Goal: Task Accomplishment & Management: Use online tool/utility

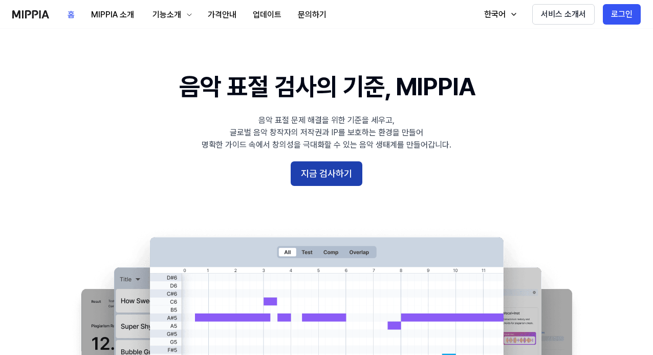
click at [317, 175] on button "지금 검사하기" at bounding box center [327, 173] width 72 height 25
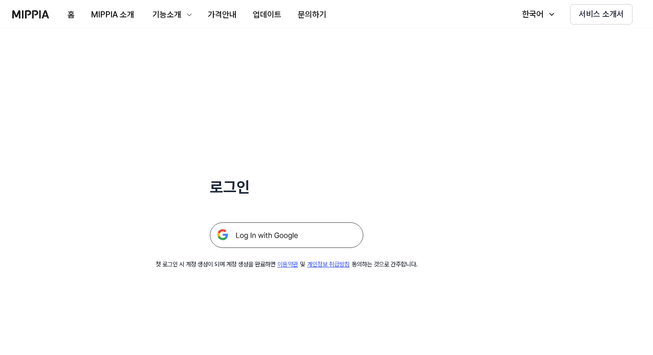
click at [264, 240] on img at bounding box center [286, 235] width 153 height 26
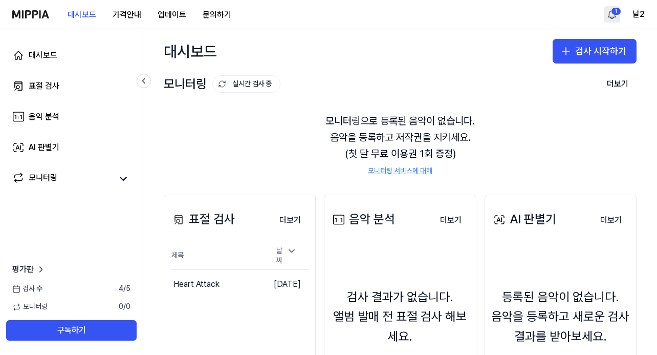
click at [616, 15] on html "대시보드 가격안내 업데이트 문의하기 1 날2 대시보드 표절 검사 음악 분석 AI 판별기 모니터링 평가판 검사 수 4 / 5 모니터링 0 / 0…" at bounding box center [328, 177] width 657 height 355
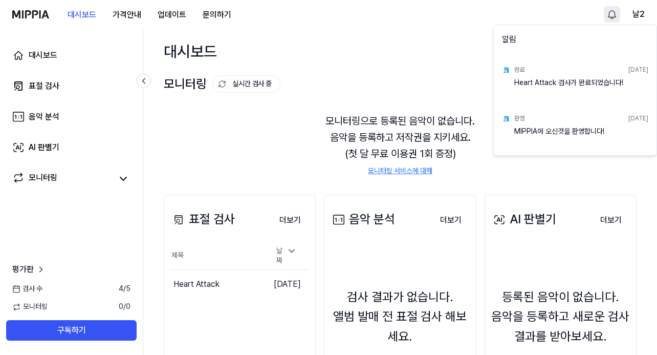
click at [616, 15] on html "대시보드 가격안내 업데이트 문의하기 날2 대시보드 표절 검사 음악 분석 AI 판별기 모니터링 평가판 검사 수 4 / 5 모니터링 0 / 0 구…" at bounding box center [328, 177] width 657 height 355
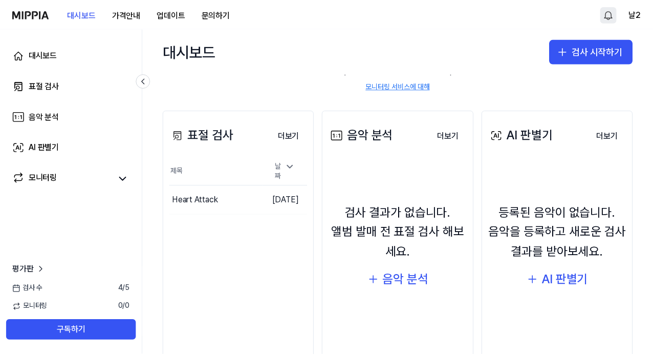
scroll to position [102, 0]
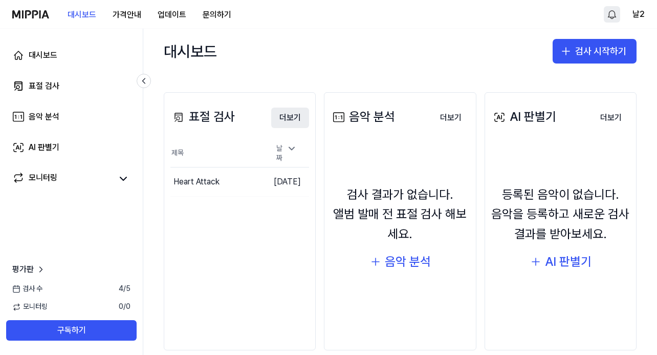
click at [290, 119] on button "더보기" at bounding box center [290, 117] width 38 height 20
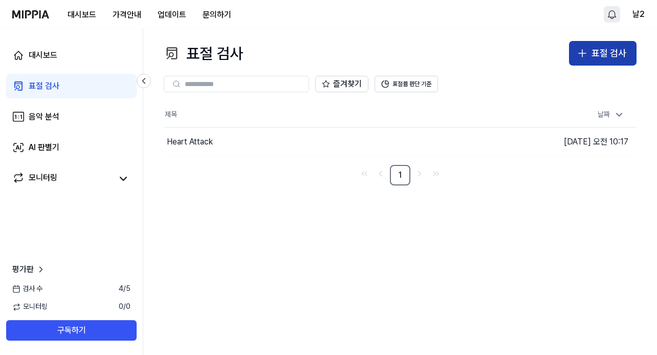
click at [601, 58] on div "표절 검사" at bounding box center [608, 53] width 35 height 15
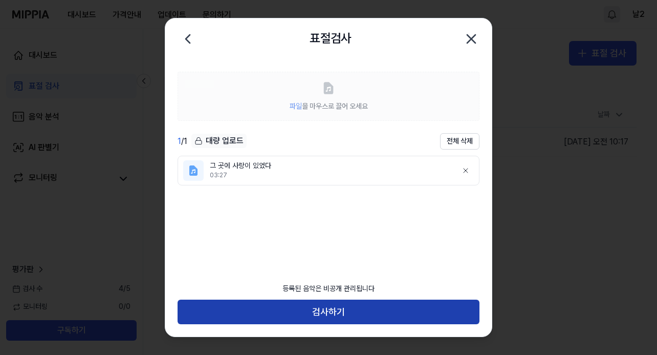
click at [246, 316] on button "검사하기" at bounding box center [329, 311] width 302 height 25
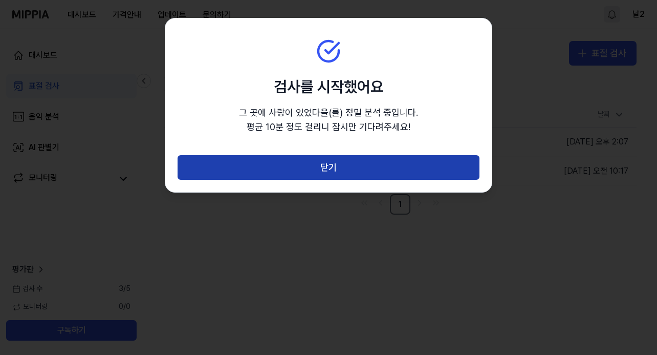
click at [354, 168] on button "닫기" at bounding box center [329, 167] width 302 height 25
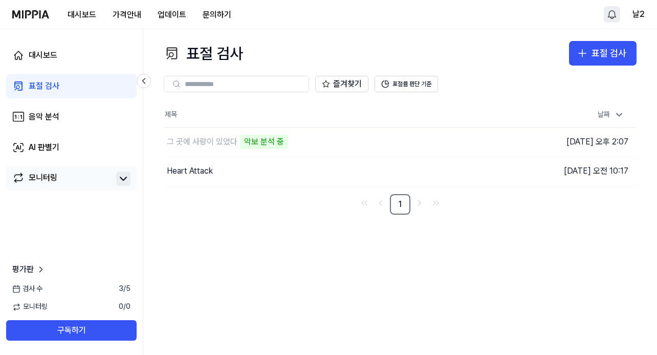
click at [127, 179] on icon at bounding box center [123, 178] width 12 height 12
click at [120, 180] on icon at bounding box center [123, 178] width 6 height 3
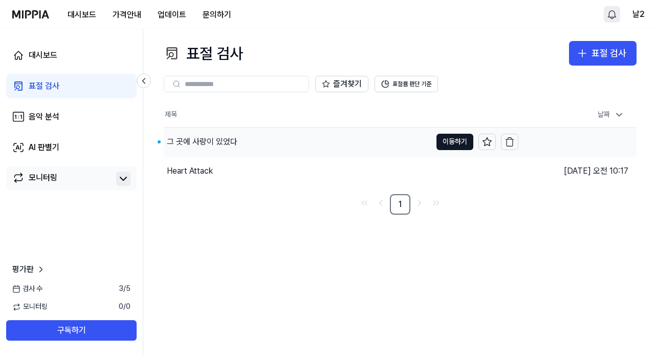
click at [215, 145] on div "그 곳에 사랑이 있었다" at bounding box center [202, 142] width 71 height 12
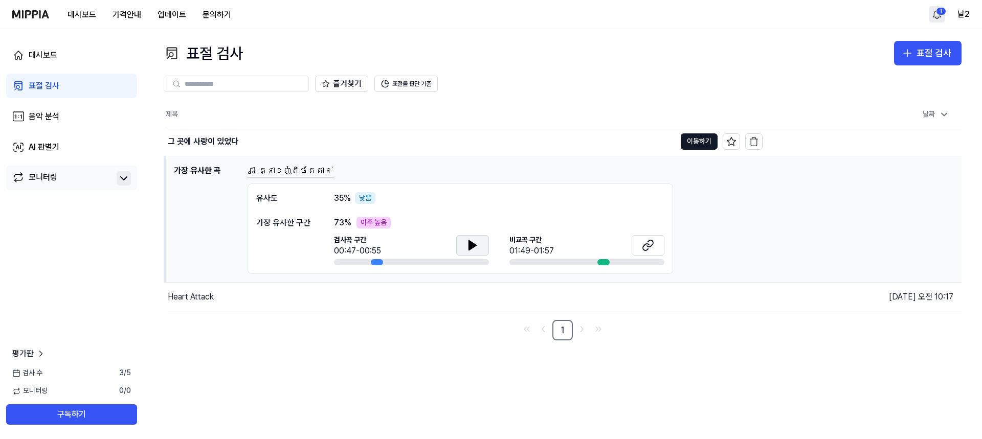
click at [476, 242] on icon at bounding box center [473, 245] width 12 height 12
click at [650, 242] on icon at bounding box center [648, 245] width 12 height 12
click at [645, 245] on icon at bounding box center [648, 245] width 12 height 12
click at [199, 300] on div "Heart Attack" at bounding box center [191, 297] width 46 height 12
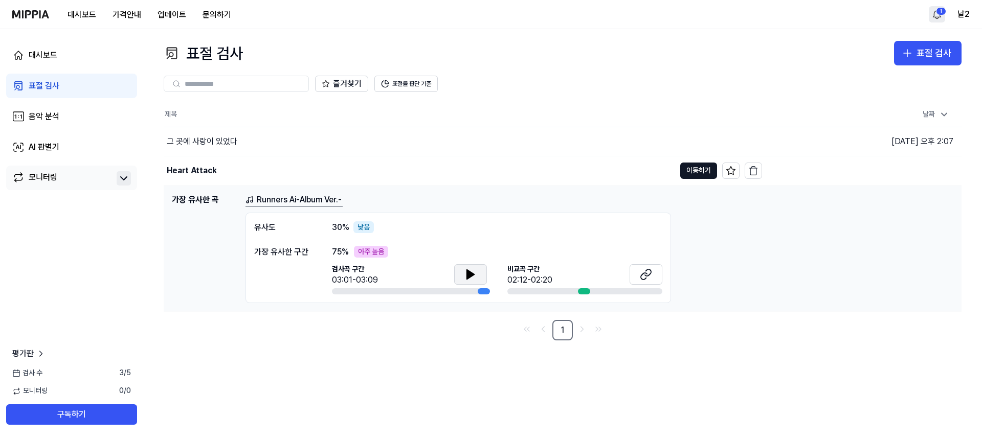
click at [463, 271] on button at bounding box center [470, 274] width 33 height 20
click at [641, 271] on icon at bounding box center [646, 275] width 12 height 12
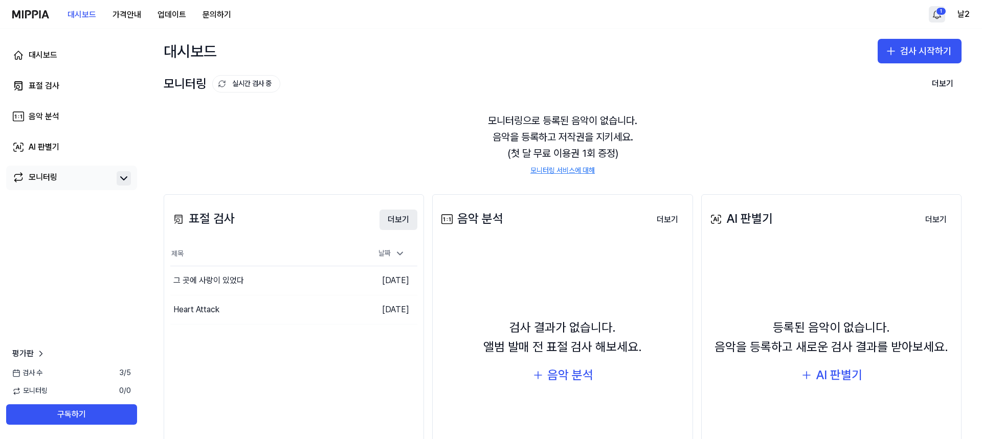
click at [393, 221] on button "더보기" at bounding box center [399, 220] width 38 height 20
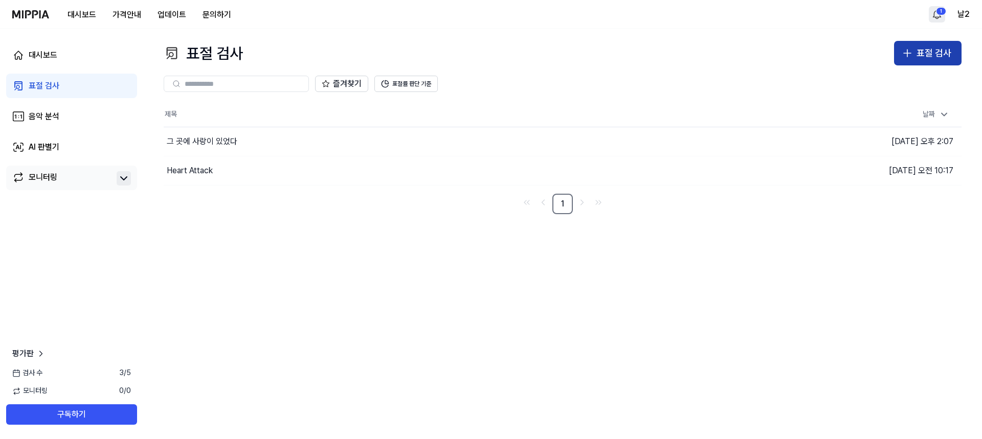
click at [656, 53] on div "표절 검사" at bounding box center [934, 53] width 35 height 15
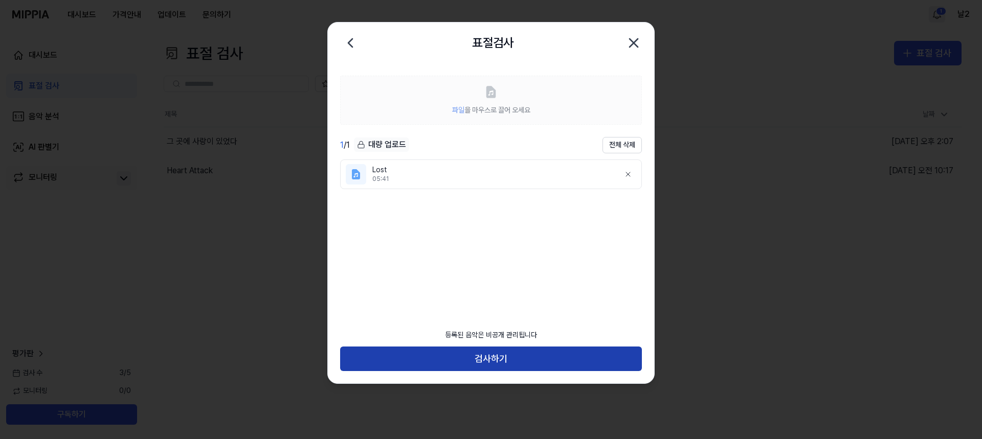
click at [522, 354] on button "검사하기" at bounding box center [491, 359] width 302 height 25
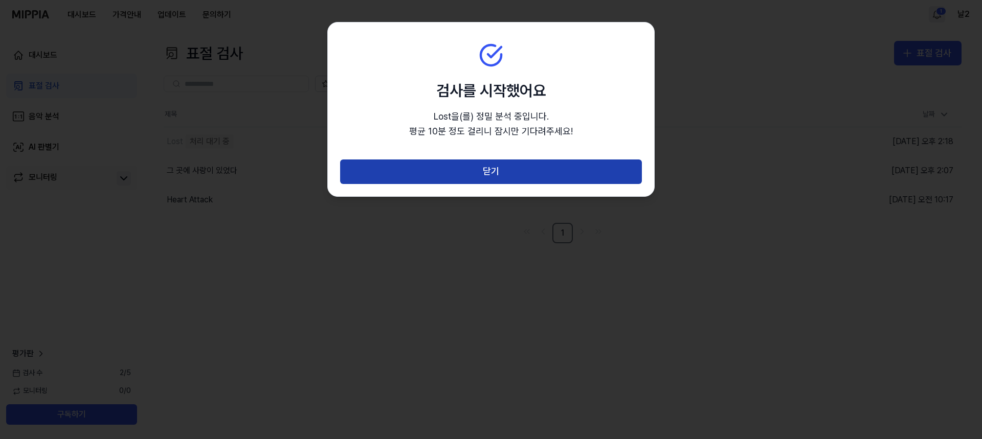
click at [518, 169] on button "닫기" at bounding box center [491, 172] width 302 height 25
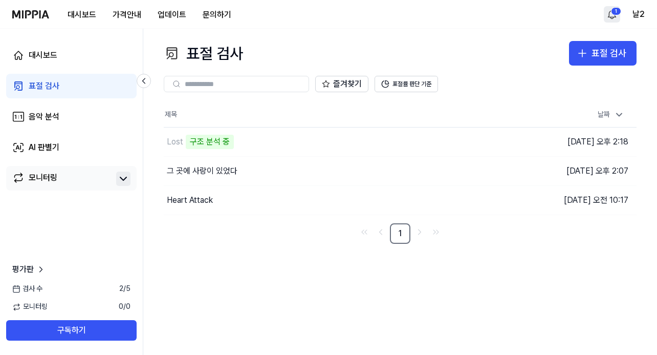
click at [65, 178] on link "모니터링" at bounding box center [62, 178] width 100 height 14
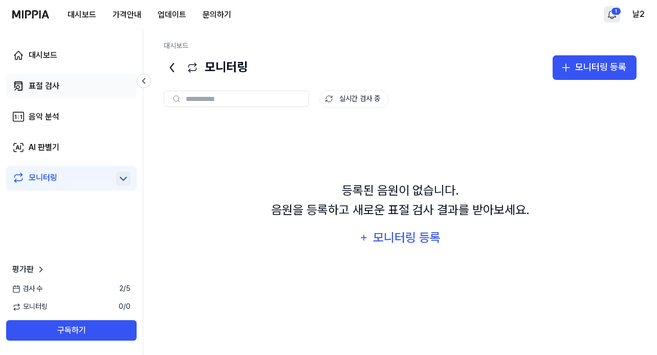
click at [68, 86] on link "표절 검사" at bounding box center [71, 86] width 130 height 25
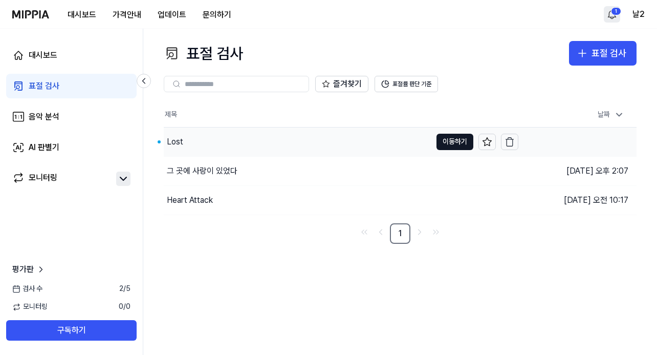
click at [198, 144] on div "Lost" at bounding box center [298, 141] width 268 height 29
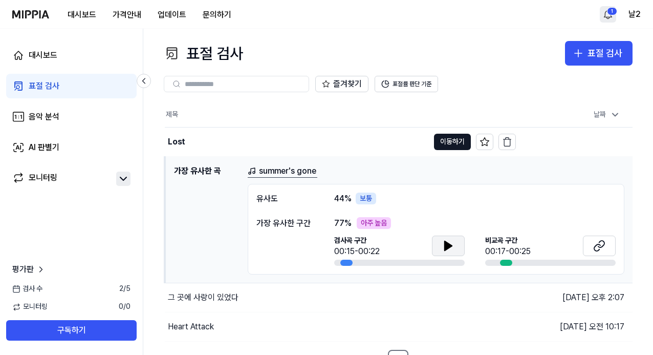
click at [452, 247] on icon at bounding box center [448, 245] width 12 height 12
click at [439, 249] on button at bounding box center [448, 245] width 33 height 20
click at [596, 244] on icon at bounding box center [597, 246] width 6 height 7
click at [440, 243] on button at bounding box center [448, 245] width 33 height 20
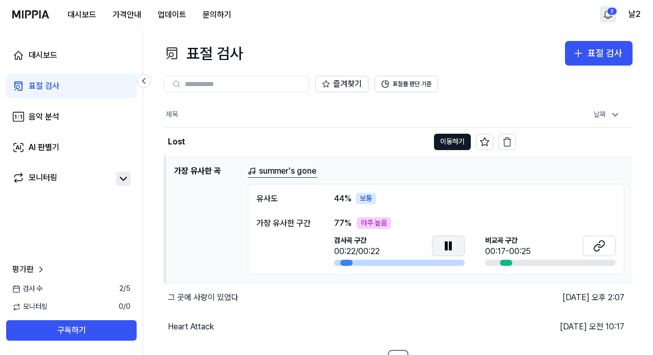
click at [443, 248] on icon at bounding box center [448, 245] width 12 height 12
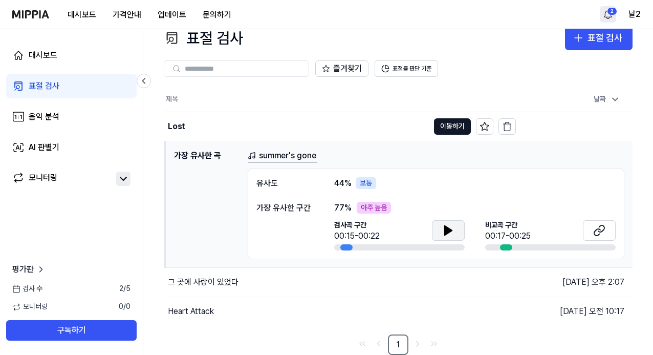
click at [299, 158] on link "summer's gone" at bounding box center [283, 155] width 70 height 13
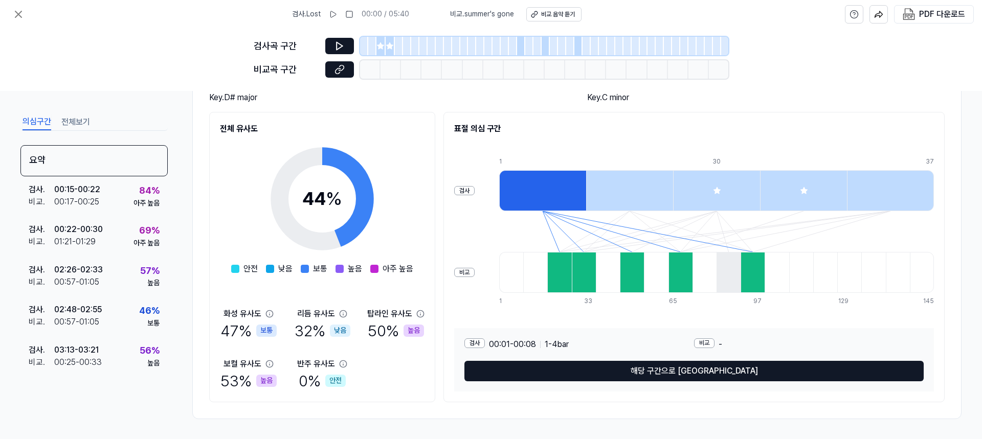
scroll to position [103, 0]
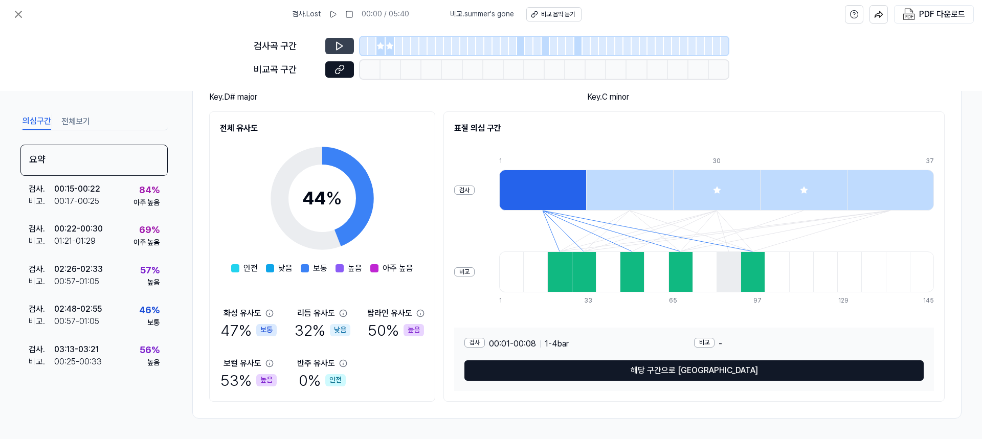
click at [337, 46] on icon at bounding box center [340, 46] width 6 height 8
click at [331, 46] on button at bounding box center [339, 46] width 29 height 16
